Goal: Task Accomplishment & Management: Manage account settings

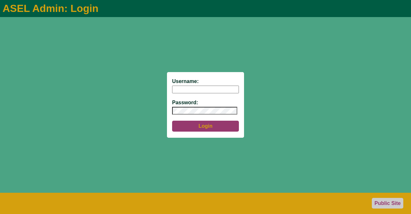
type input "aseladmin"
click at [195, 127] on button "Login" at bounding box center [205, 125] width 67 height 11
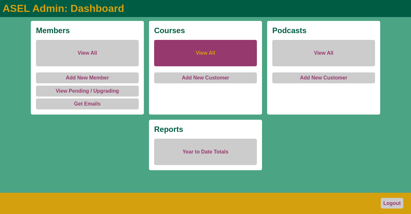
click at [190, 52] on link "View All" at bounding box center [205, 53] width 103 height 26
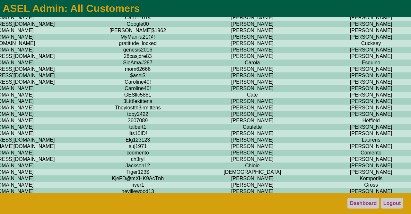
scroll to position [583, 204]
click at [327, 14] on td "Hill" at bounding box center [371, 11] width 88 height 6
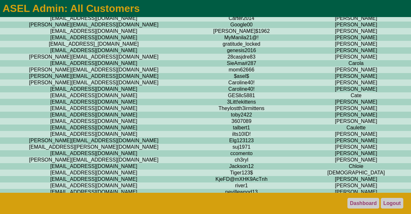
scroll to position [582, 0]
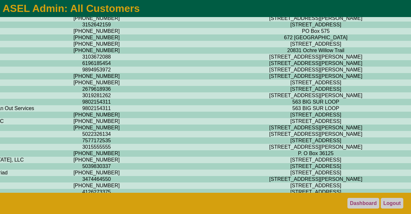
scroll to position [582, 802]
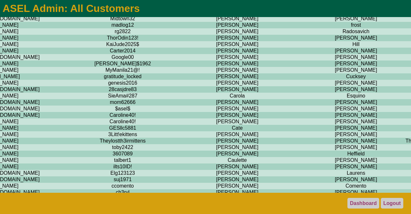
scroll to position [543, 219]
click at [162, 48] on td "Bridget" at bounding box center [237, 44] width 150 height 6
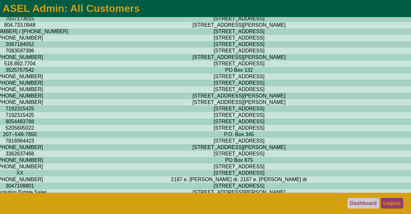
scroll to position [1342, 802]
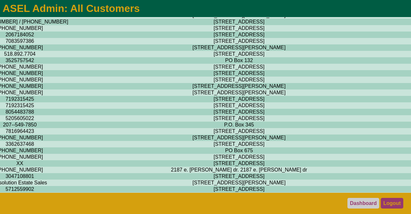
click at [393, 201] on link "Logout" at bounding box center [392, 202] width 22 height 11
